Goal: Obtain resource: Download file/media

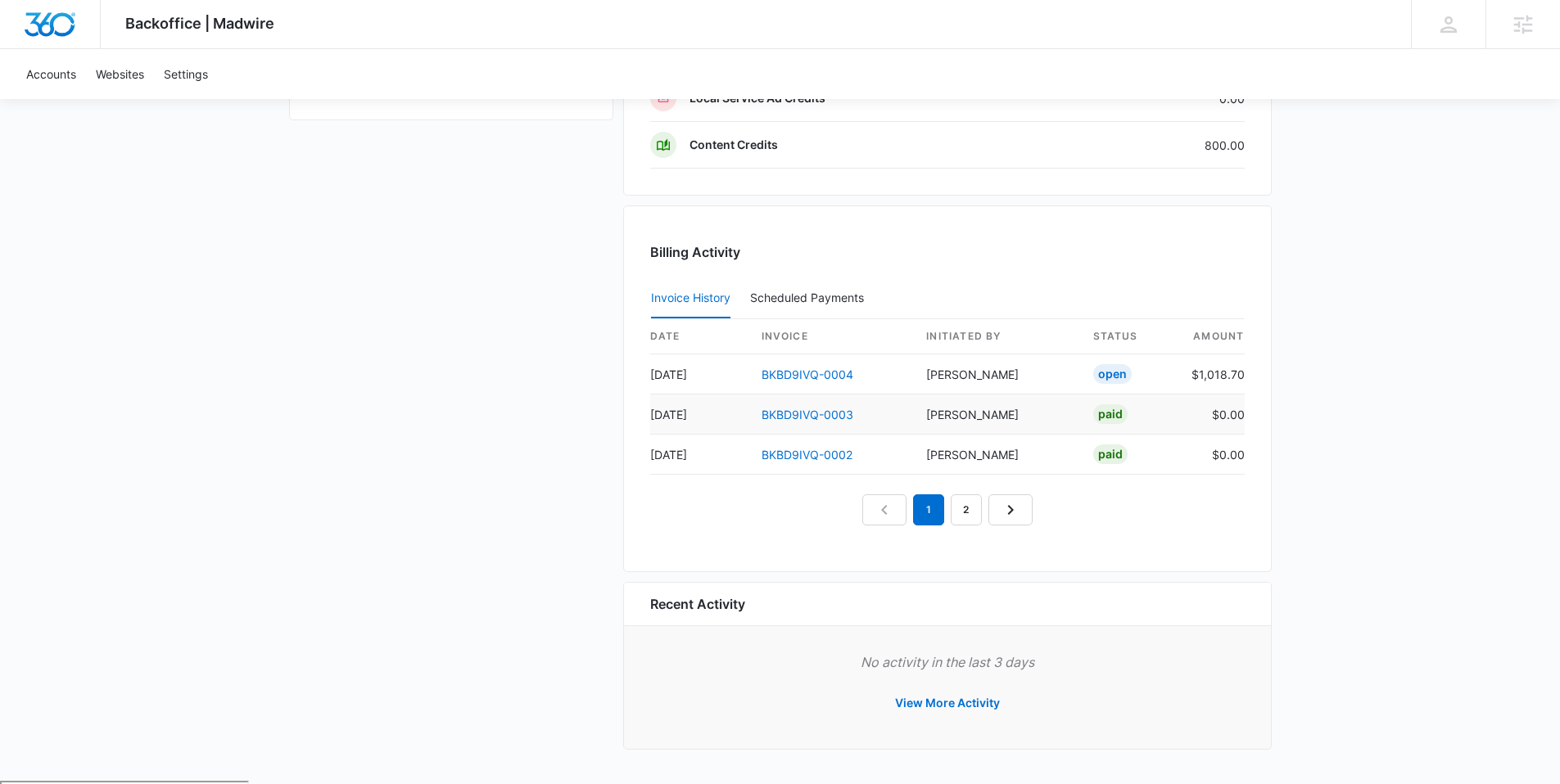
scroll to position [1375, 0]
click at [806, 373] on link "BKBD9IVQ-0004" at bounding box center [807, 377] width 92 height 14
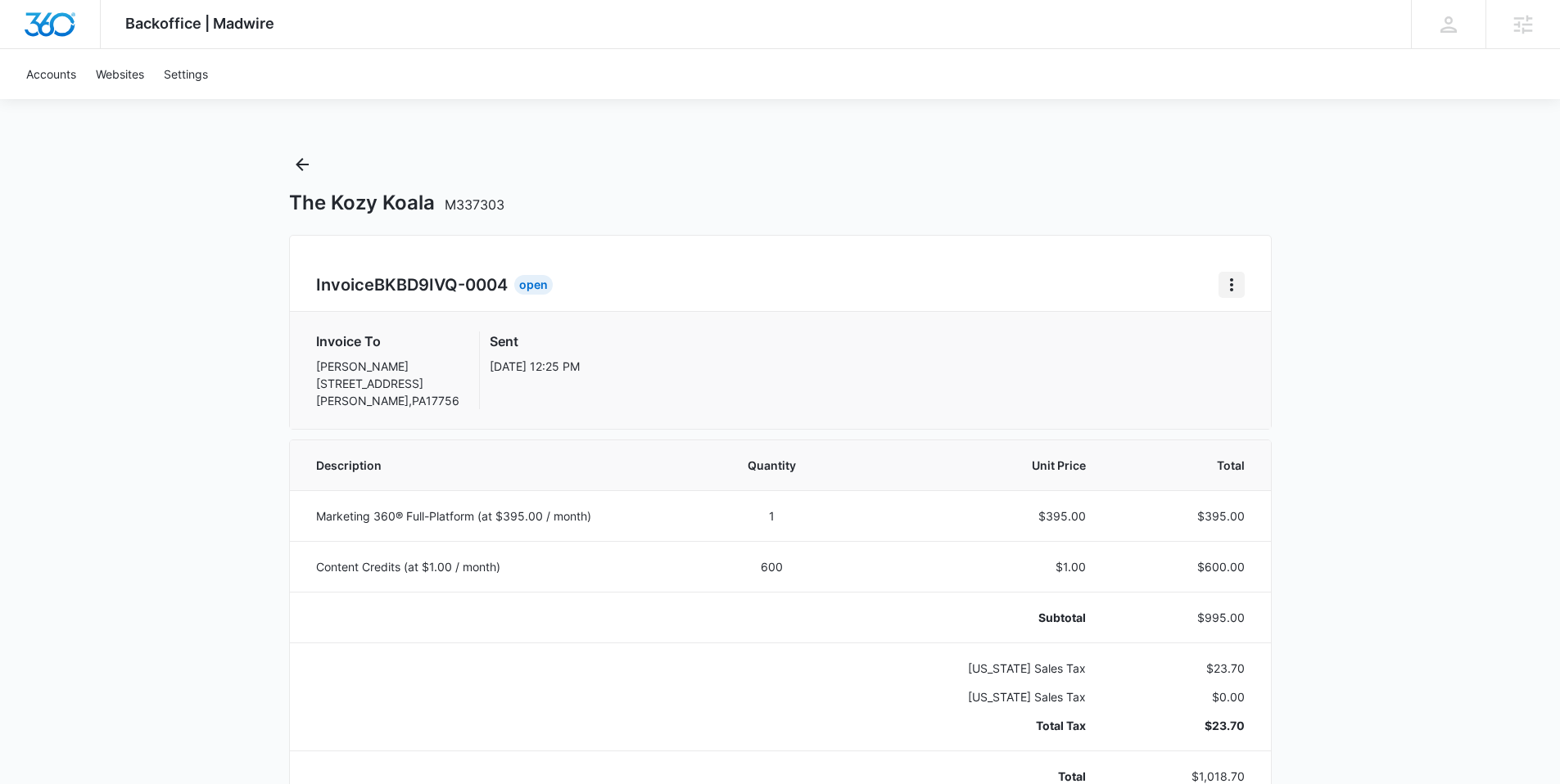
click at [1234, 271] on button "Home" at bounding box center [1231, 285] width 26 height 26
click at [1270, 333] on link "Download Invoice" at bounding box center [1286, 330] width 95 height 14
